Goal: Task Accomplishment & Management: Complete application form

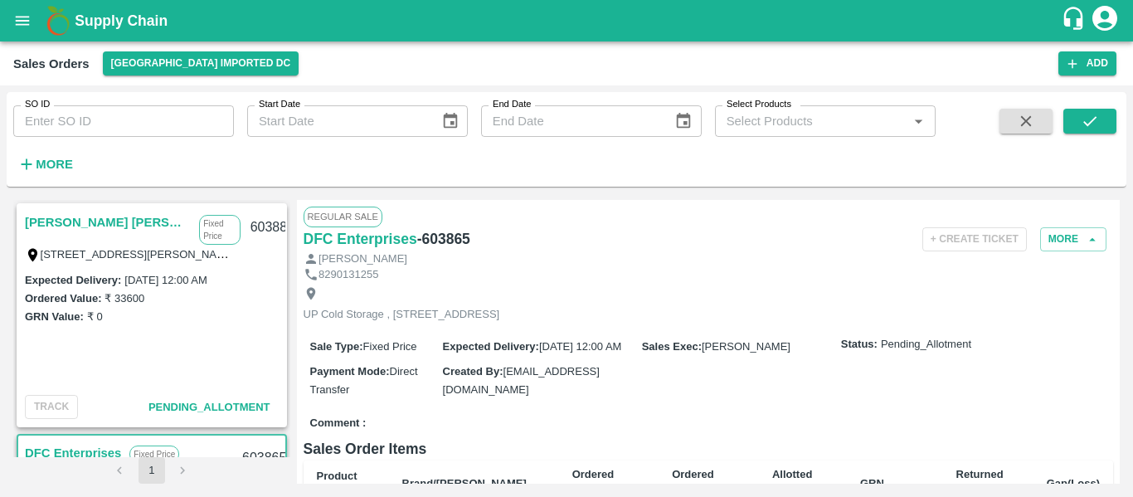
scroll to position [262, 0]
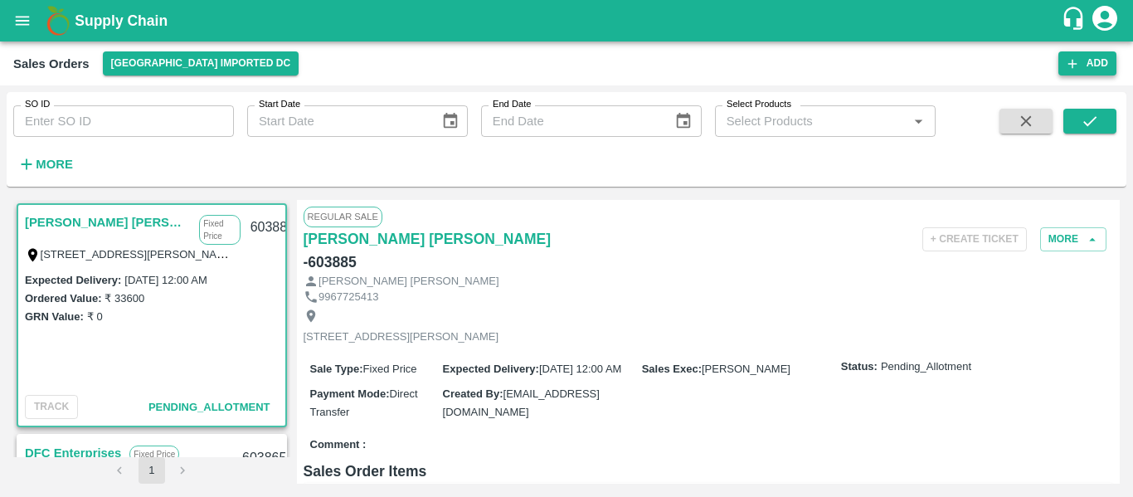
click at [1092, 72] on button "Add" at bounding box center [1087, 63] width 58 height 24
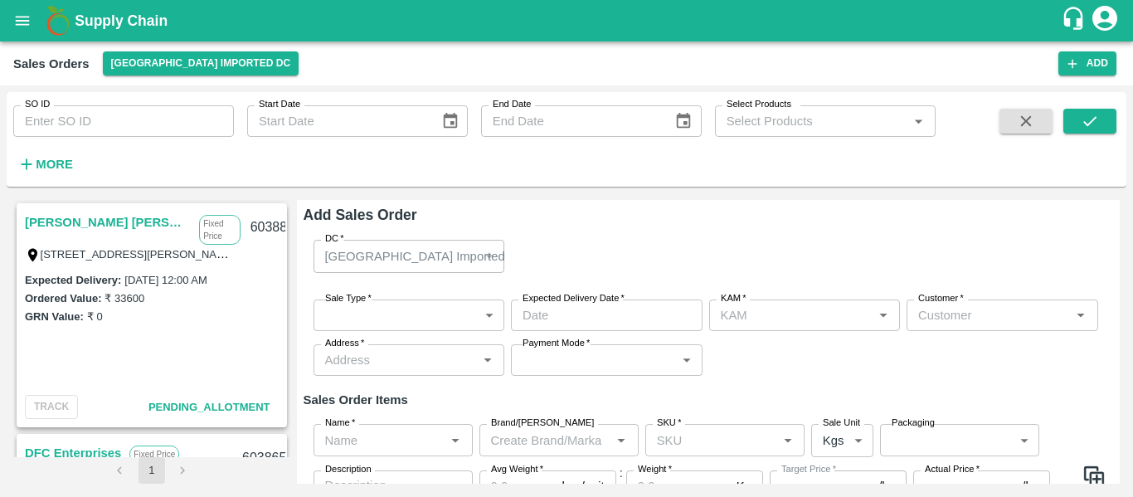
type input "[PERSON_NAME]"
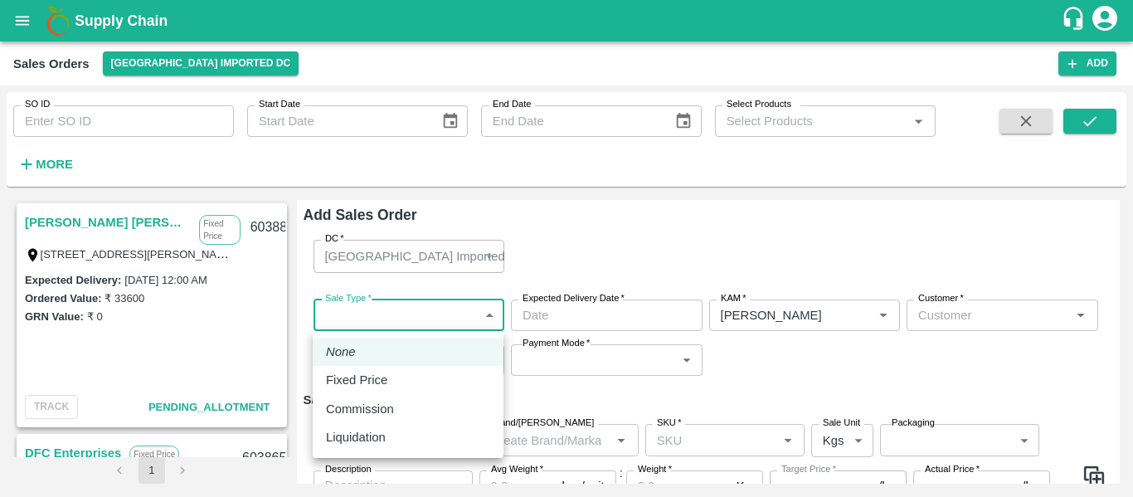
click at [479, 318] on body "Supply Chain Sales Orders Mumbai Imported DC Add SO ID SO ID Start Date Start D…" at bounding box center [566, 248] width 1133 height 497
click at [626, 226] on div at bounding box center [566, 248] width 1133 height 497
click at [484, 309] on body "Supply Chain Sales Orders Mumbai Imported DC Add SO ID SO ID Start Date Start D…" at bounding box center [566, 248] width 1133 height 497
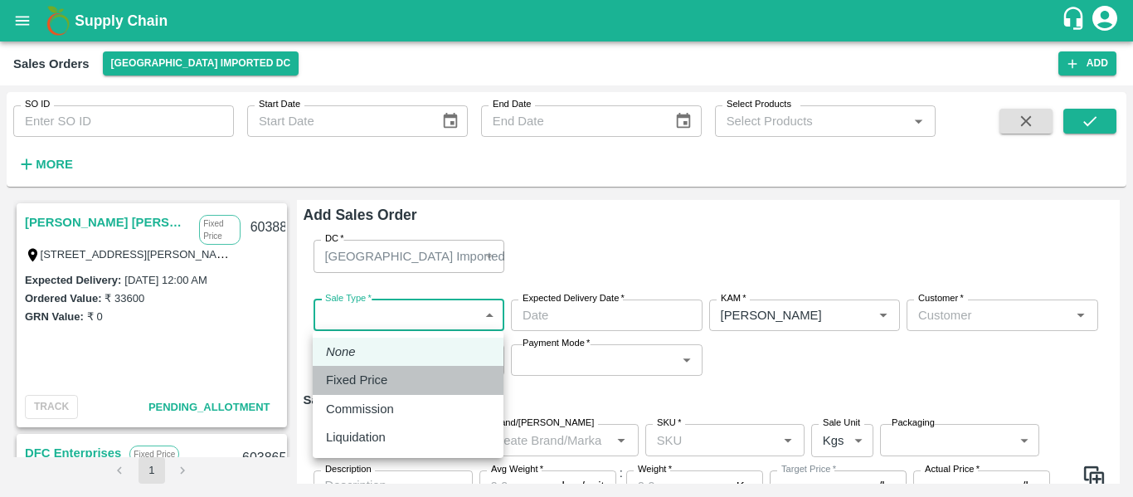
click at [368, 388] on p "Fixed Price" at bounding box center [356, 380] width 61 height 18
type input "1"
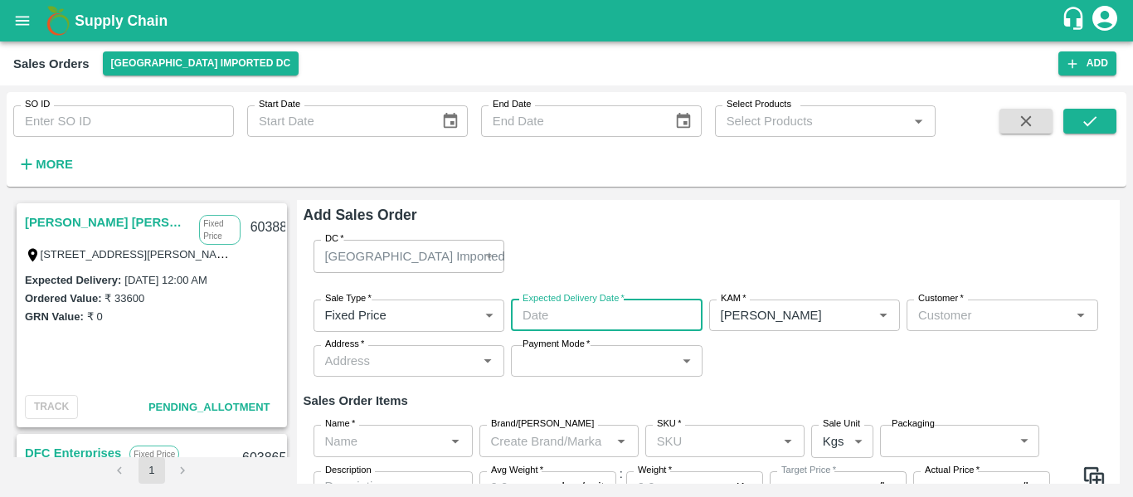
type input "DD/MM/YYYY hh:mm aa"
click at [545, 309] on input "DD/MM/YYYY hh:mm aa" at bounding box center [601, 315] width 180 height 32
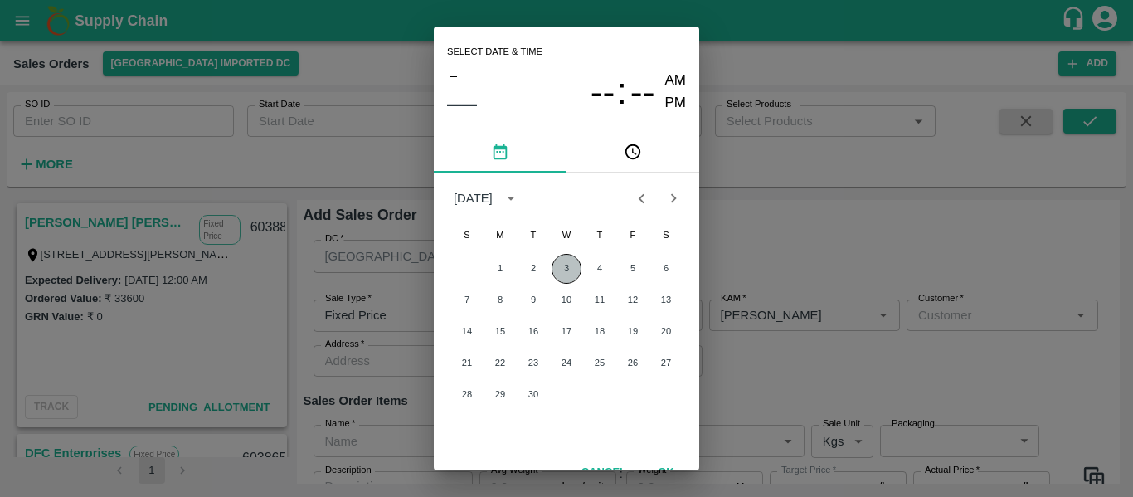
click at [562, 278] on button "3" at bounding box center [567, 269] width 30 height 30
type input "03/09/2025 12:00 AM"
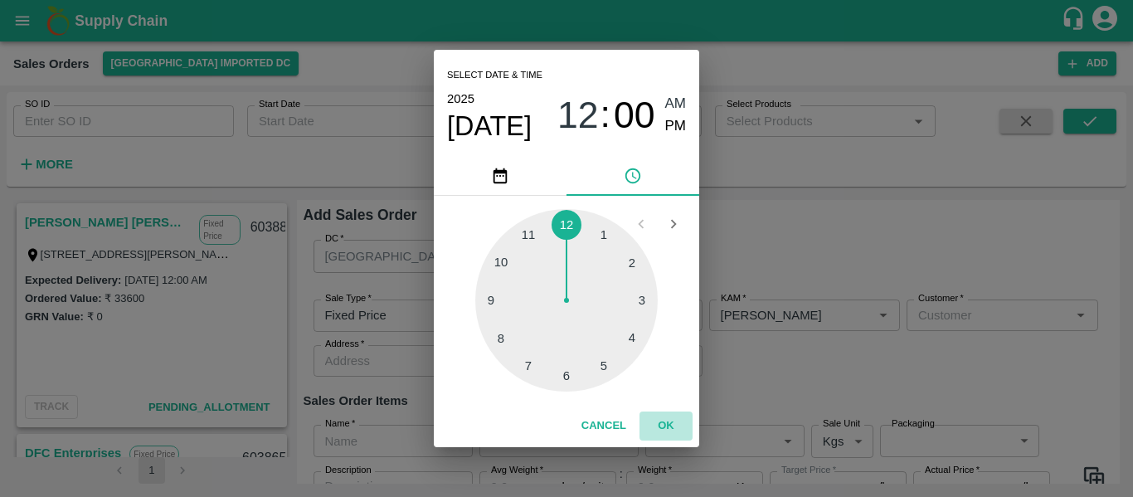
click at [667, 426] on button "OK" at bounding box center [666, 425] width 53 height 29
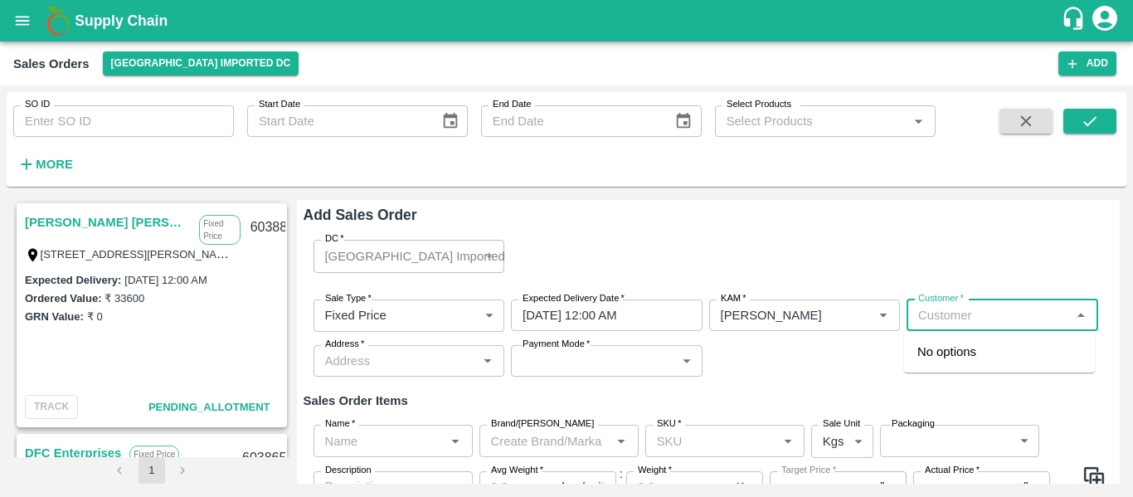
click at [945, 314] on input "Customer   *" at bounding box center [989, 315] width 154 height 22
type input "r"
click at [988, 353] on p "[PERSON_NAME]" at bounding box center [967, 352] width 101 height 18
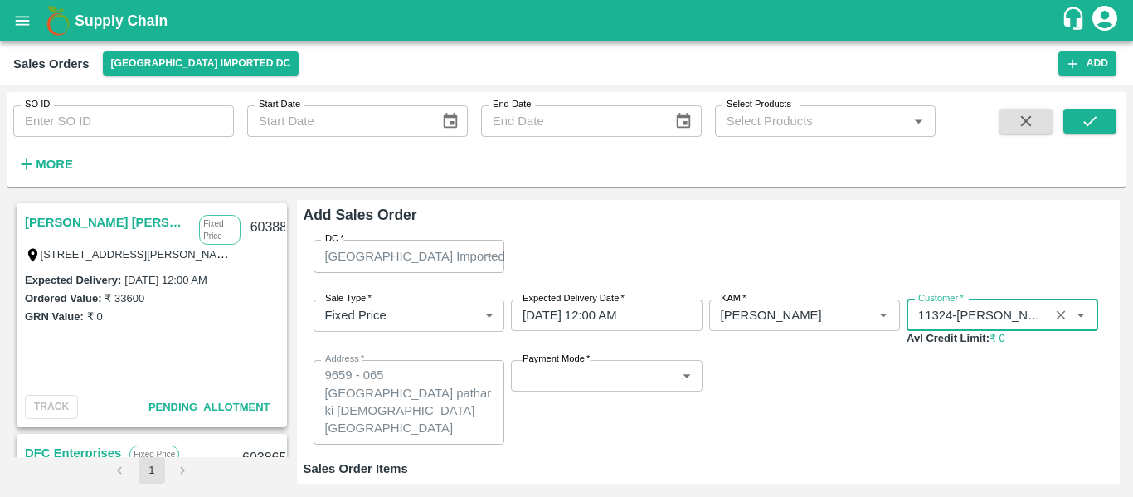
scroll to position [36, 0]
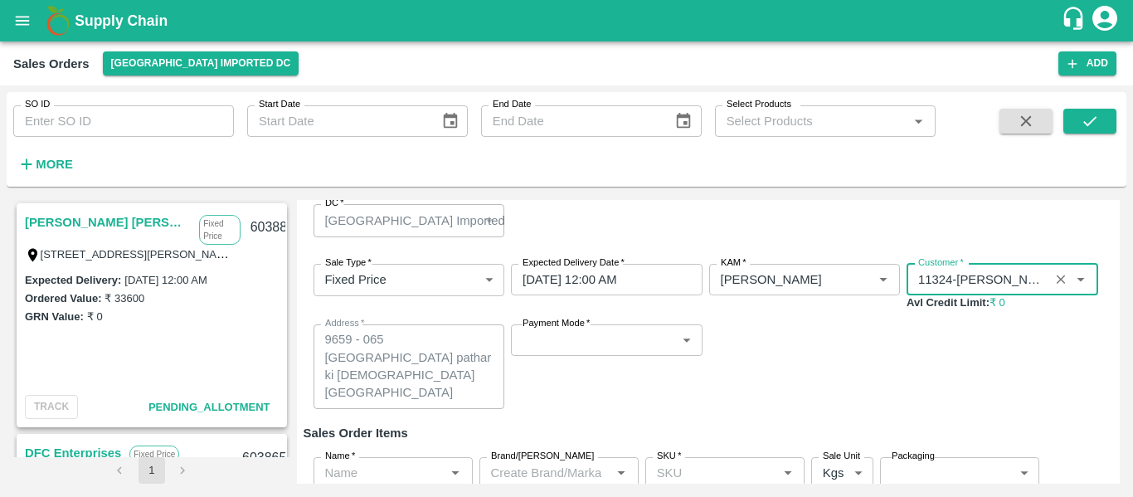
type input "11324-Rajeev Kumar"
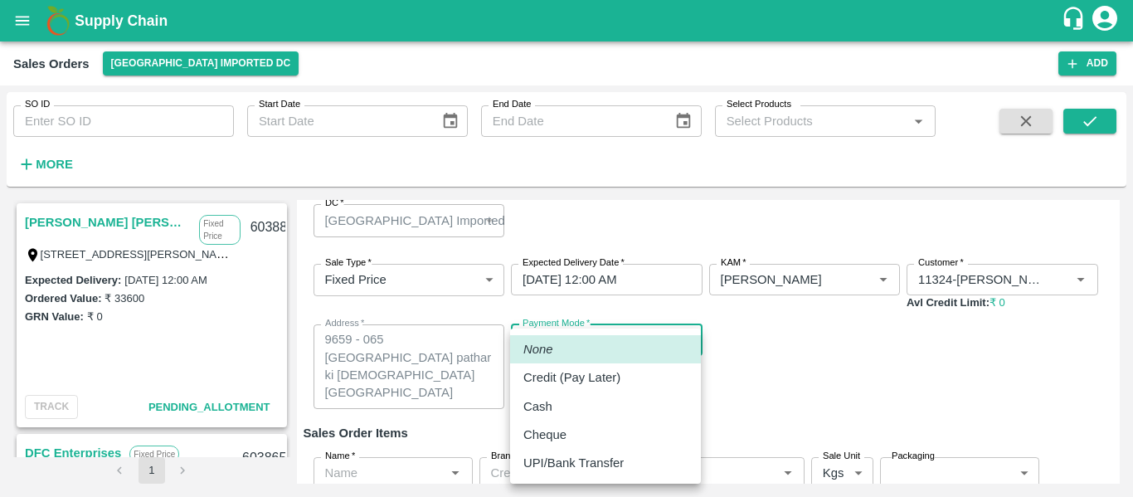
click at [606, 341] on body "Supply Chain Sales Orders Mumbai Imported DC Add SO ID SO ID Start Date Start D…" at bounding box center [566, 248] width 1133 height 497
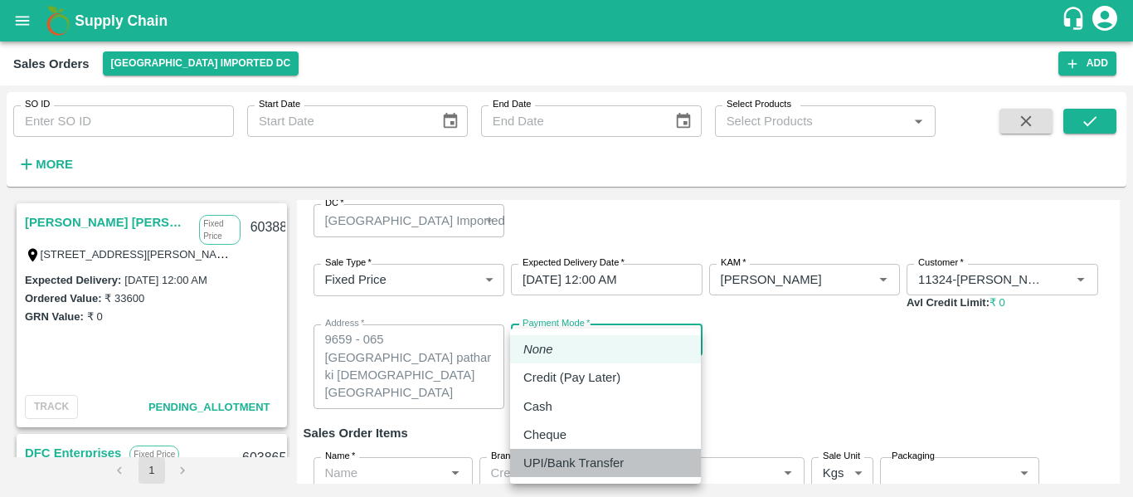
click at [603, 451] on li "UPI/Bank Transfer" at bounding box center [605, 463] width 191 height 28
type input "Direct Transfer"
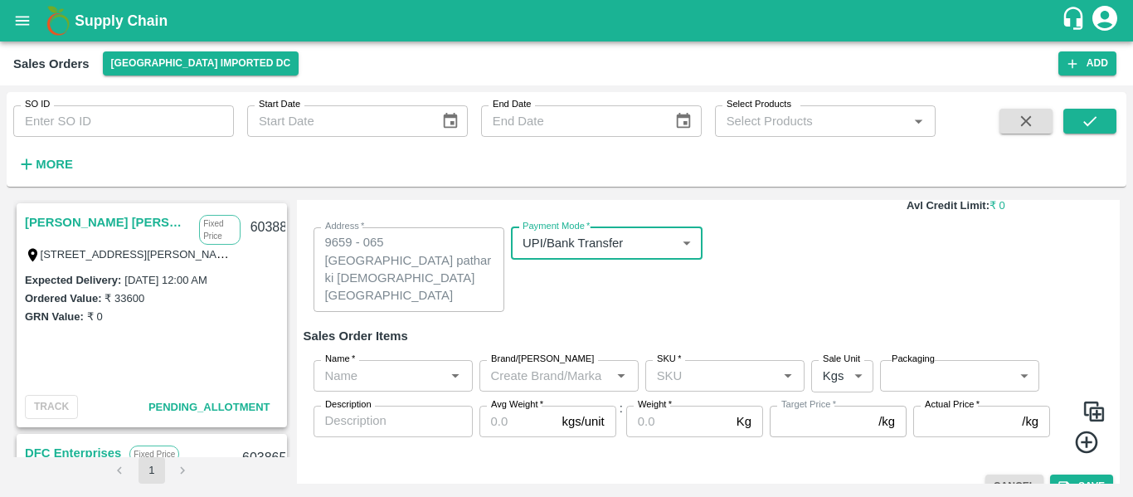
scroll to position [134, 0]
